Goal: Book appointment/travel/reservation

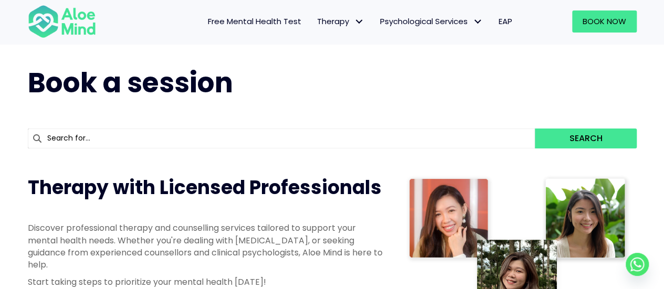
scroll to position [13, 0]
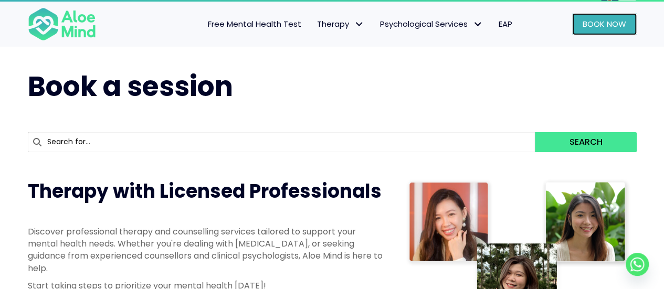
click at [602, 24] on span "Book Now" at bounding box center [604, 23] width 44 height 11
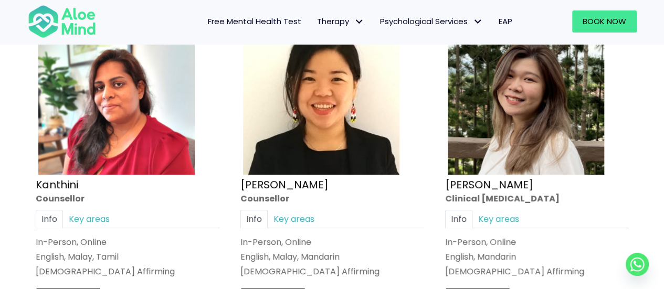
scroll to position [2141, 0]
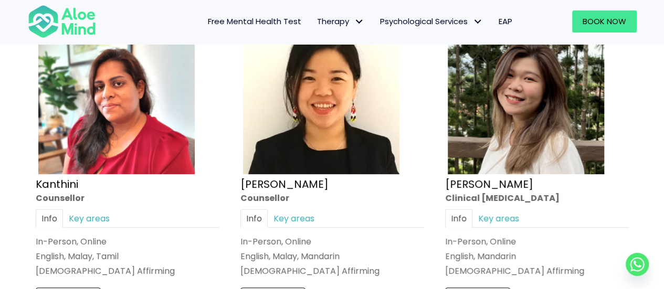
click at [499, 223] on div "Info Key areas In-Person, Online English, Mandarin LGBTQ Affirming I can help w…" at bounding box center [537, 243] width 184 height 68
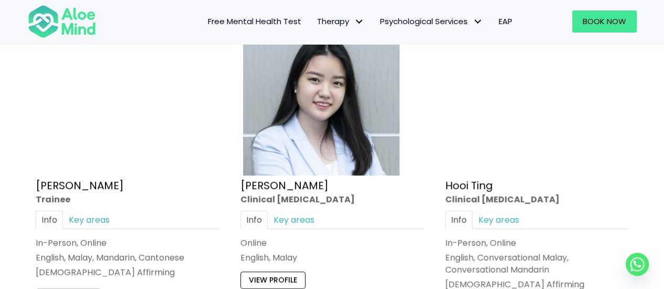
scroll to position [3321, 0]
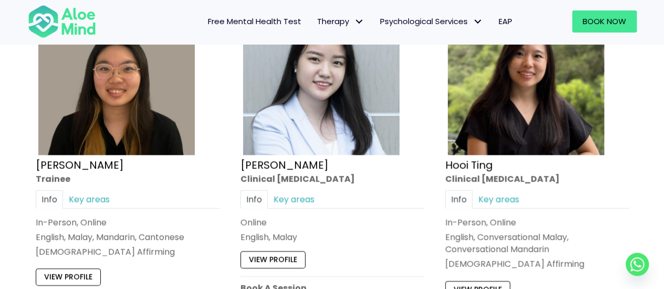
click at [499, 231] on p "English, Conversational Malay, Conversational Mandarin" at bounding box center [537, 243] width 184 height 24
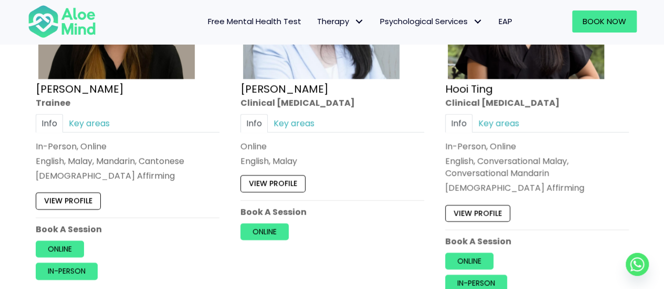
scroll to position [3397, 0]
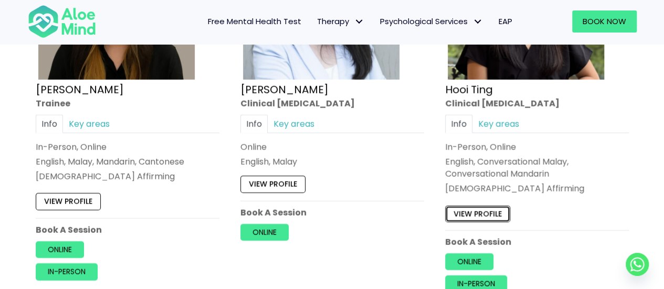
click at [493, 205] on link "View profile" at bounding box center [477, 213] width 65 height 17
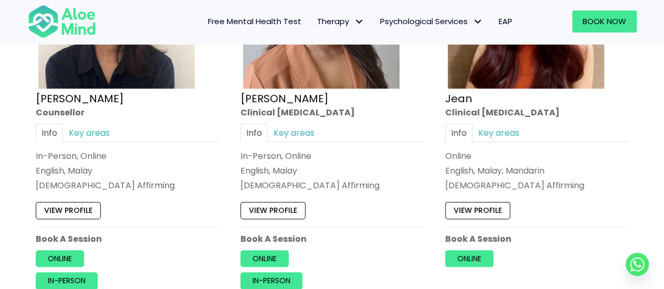
scroll to position [1844, 0]
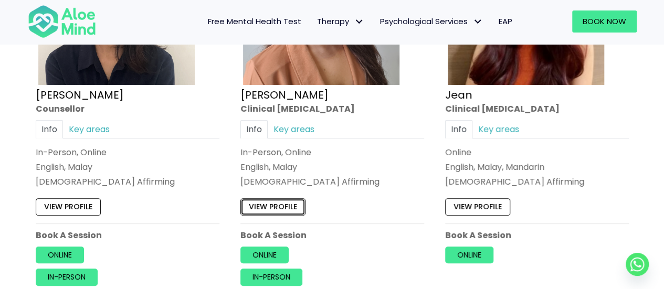
click at [279, 199] on link "View profile" at bounding box center [272, 206] width 65 height 17
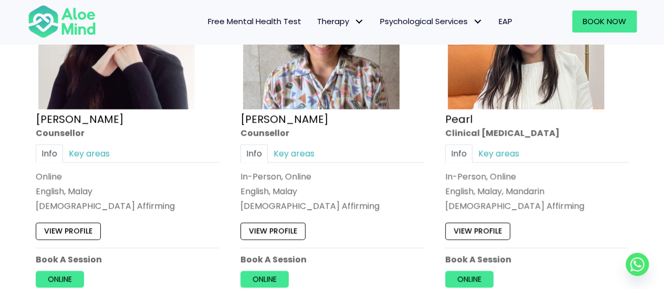
scroll to position [2592, 0]
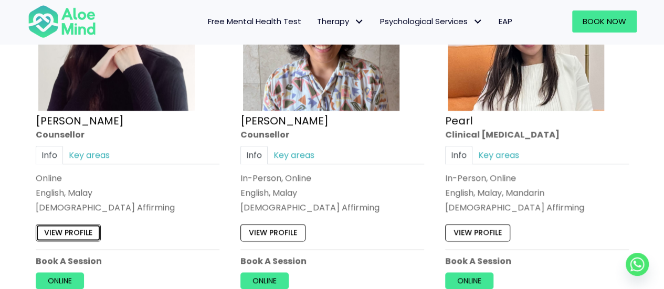
click at [79, 226] on link "View profile" at bounding box center [68, 232] width 65 height 17
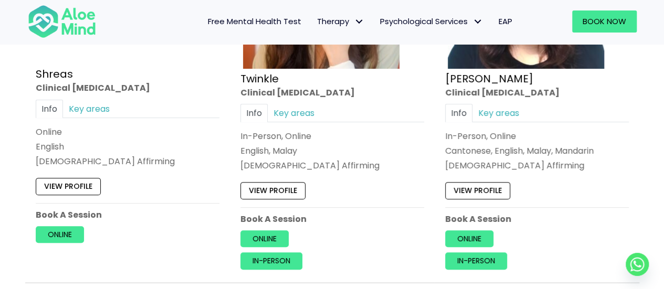
scroll to position [4193, 0]
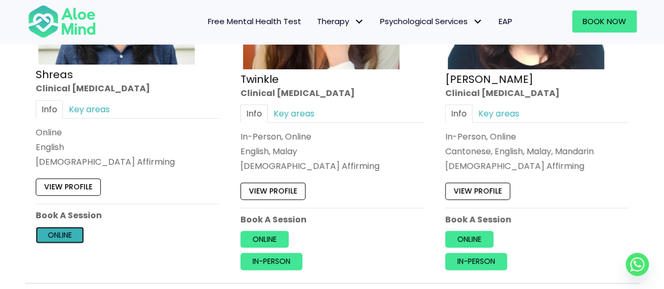
click at [73, 229] on link "Online" at bounding box center [60, 235] width 48 height 17
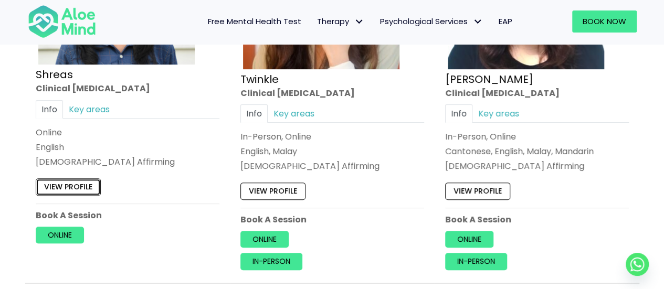
click at [65, 180] on link "View profile" at bounding box center [68, 186] width 65 height 17
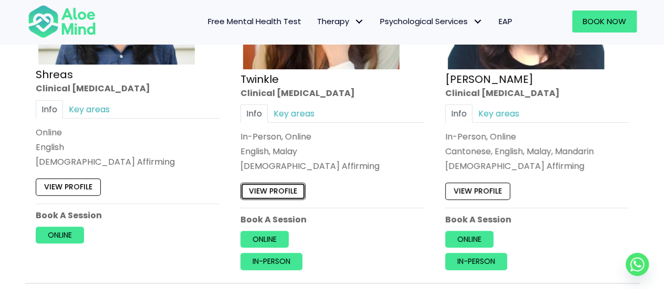
click at [283, 183] on link "View profile" at bounding box center [272, 191] width 65 height 17
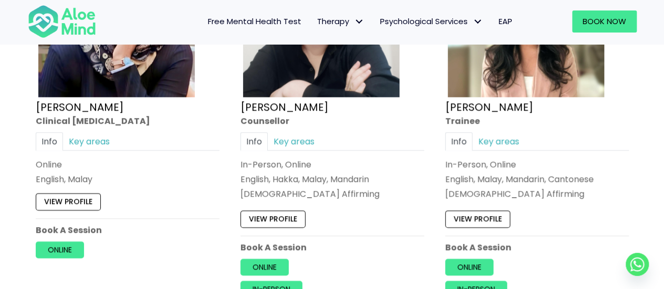
scroll to position [4541, 0]
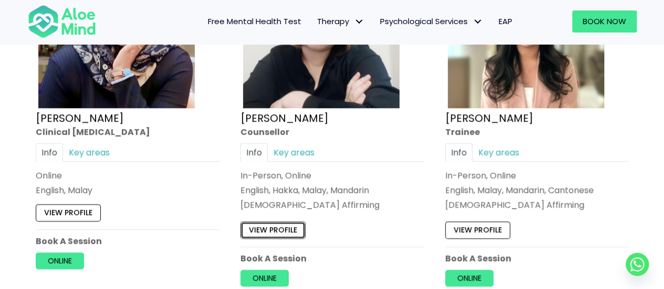
click at [285, 222] on link "View profile" at bounding box center [272, 230] width 65 height 17
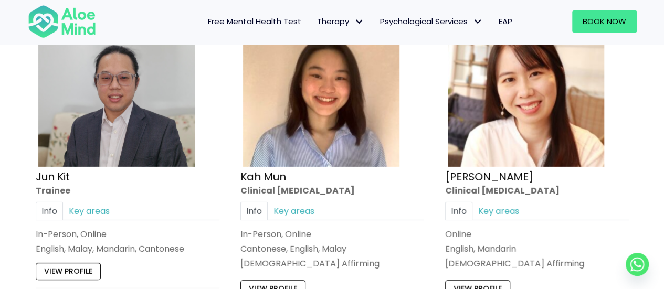
scroll to position [3718, 0]
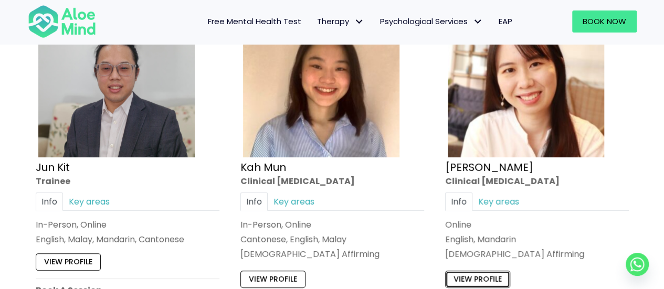
click at [462, 278] on link "View profile" at bounding box center [477, 279] width 65 height 17
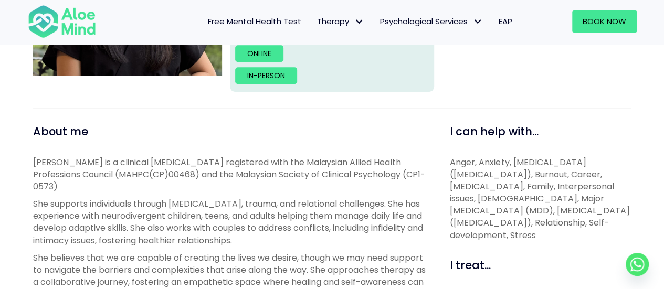
scroll to position [305, 0]
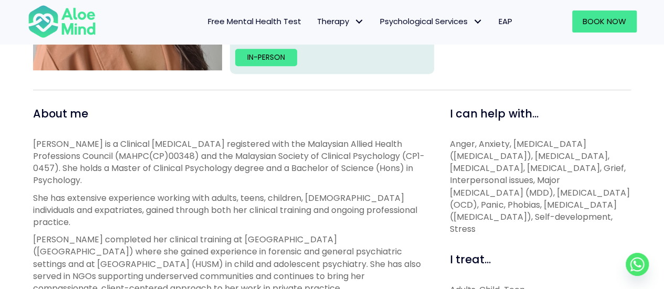
scroll to position [306, 0]
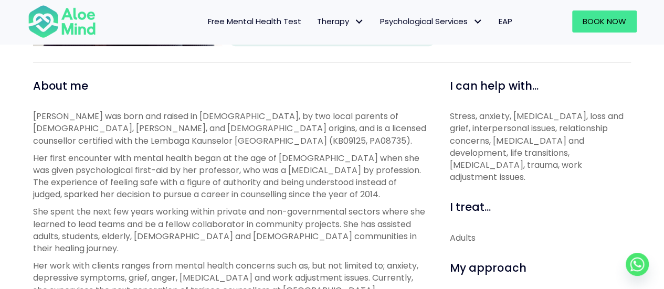
scroll to position [370, 0]
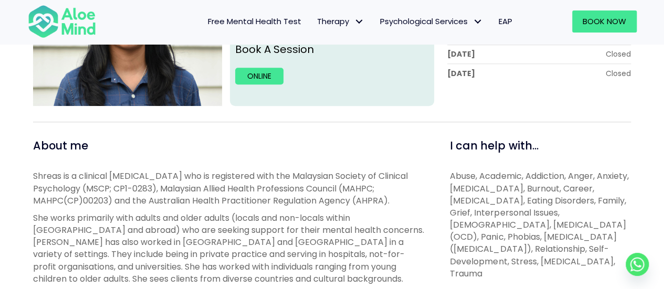
scroll to position [271, 0]
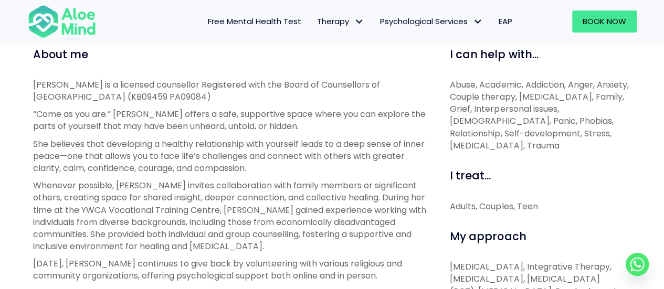
scroll to position [370, 0]
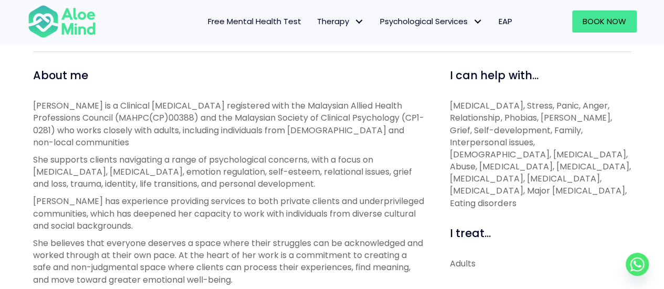
scroll to position [345, 0]
